Goal: Browse casually

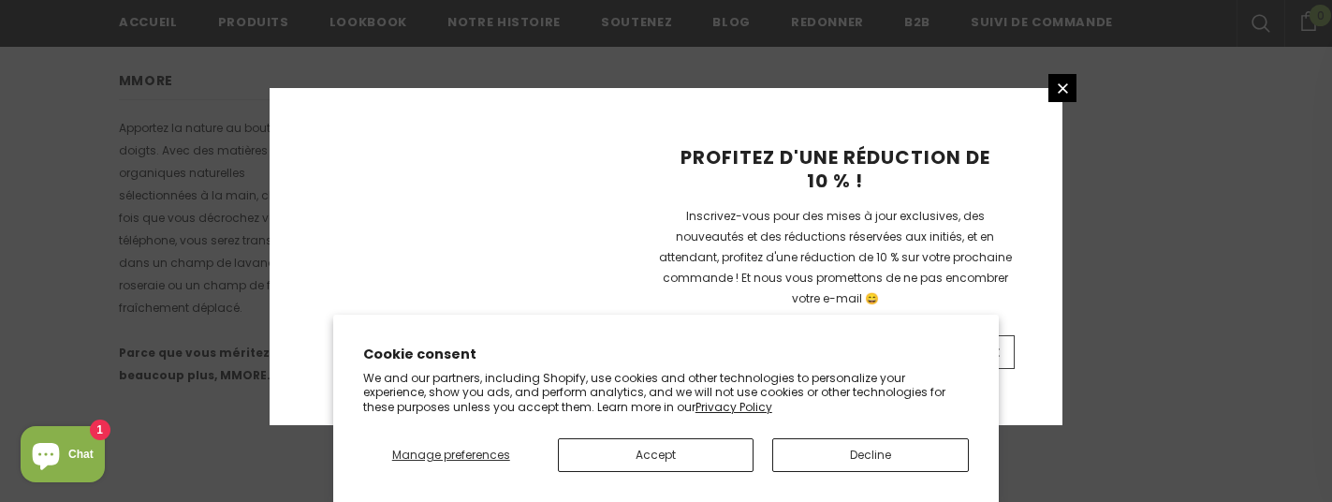
scroll to position [1462, 0]
